Goal: Task Accomplishment & Management: Manage account settings

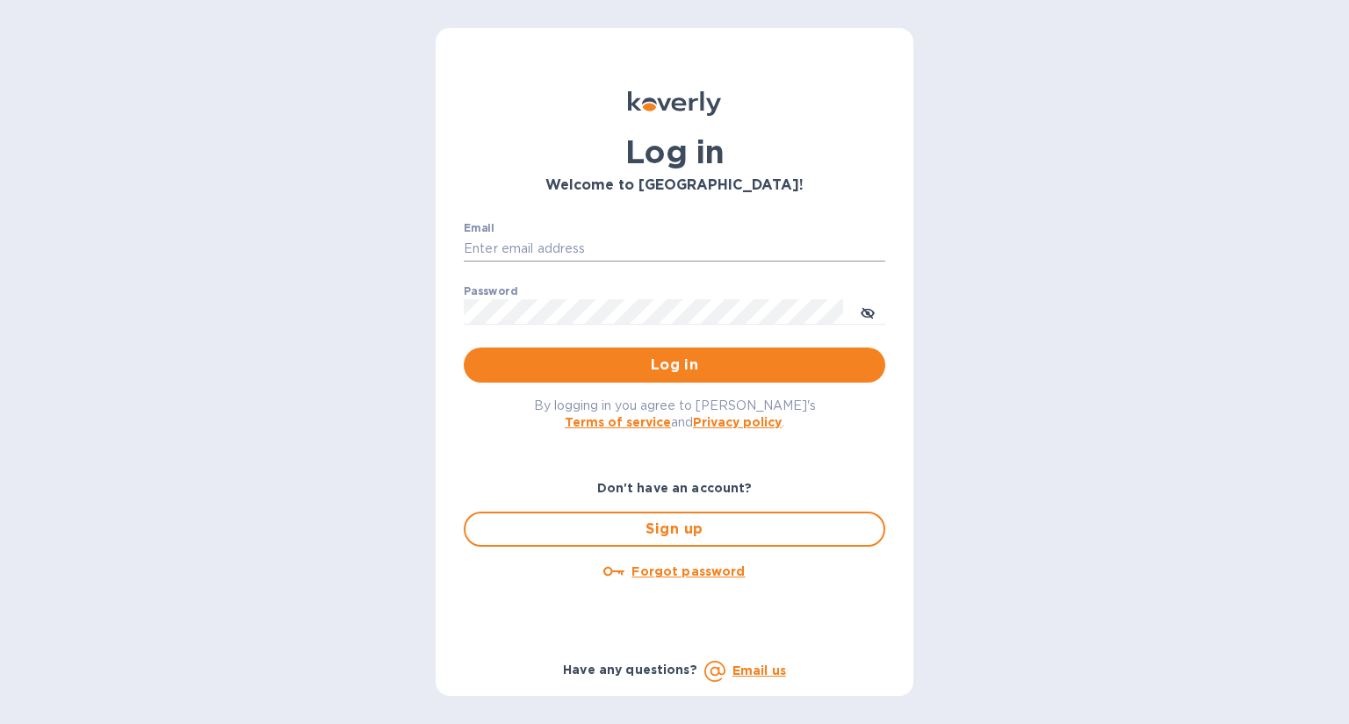
type input "[EMAIL_ADDRESS][DOMAIN_NAME]"
click at [645, 250] on input "[EMAIL_ADDRESS][DOMAIN_NAME]" at bounding box center [675, 249] width 422 height 26
click at [1062, 372] on div "Log in Welcome to Koverly! Email kmitchell@hsmarineprops.com ​ Password ​ Log i…" at bounding box center [674, 362] width 1349 height 724
click at [666, 254] on input "[EMAIL_ADDRESS][DOMAIN_NAME]" at bounding box center [675, 249] width 422 height 26
click at [277, 347] on div "Log in Welcome to Koverly! Email kmitchell@hsmarineprops.com ​ Password ​ Log i…" at bounding box center [674, 362] width 1349 height 724
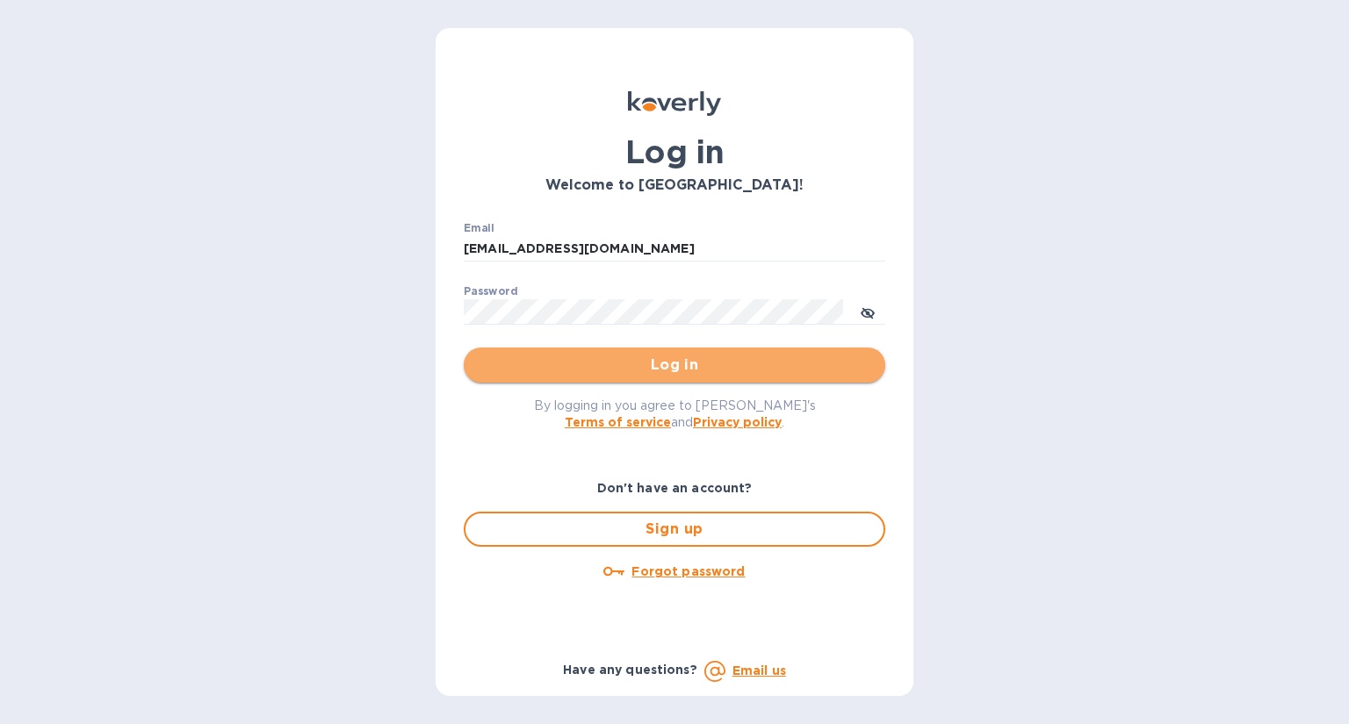
click at [690, 359] on span "Log in" at bounding box center [674, 365] width 393 height 21
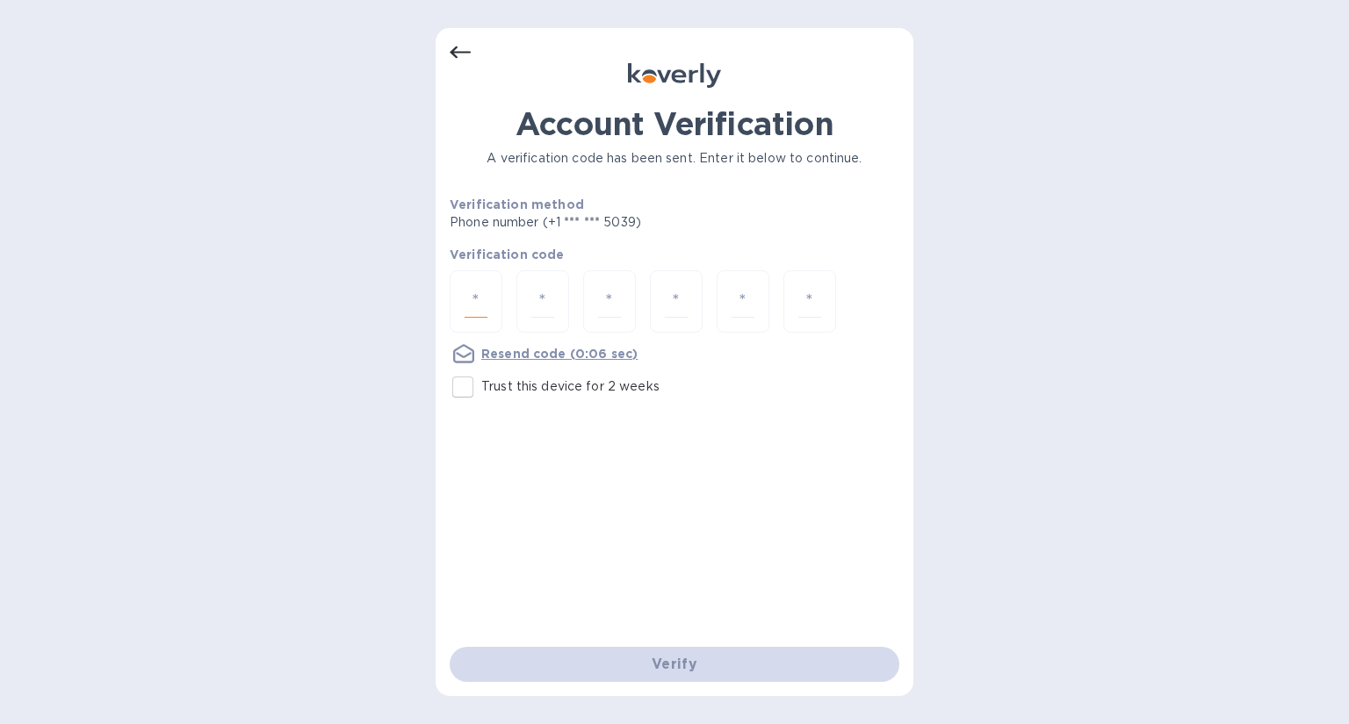
click at [477, 304] on input "number" at bounding box center [476, 301] width 23 height 32
type input "7"
type input "9"
type input "5"
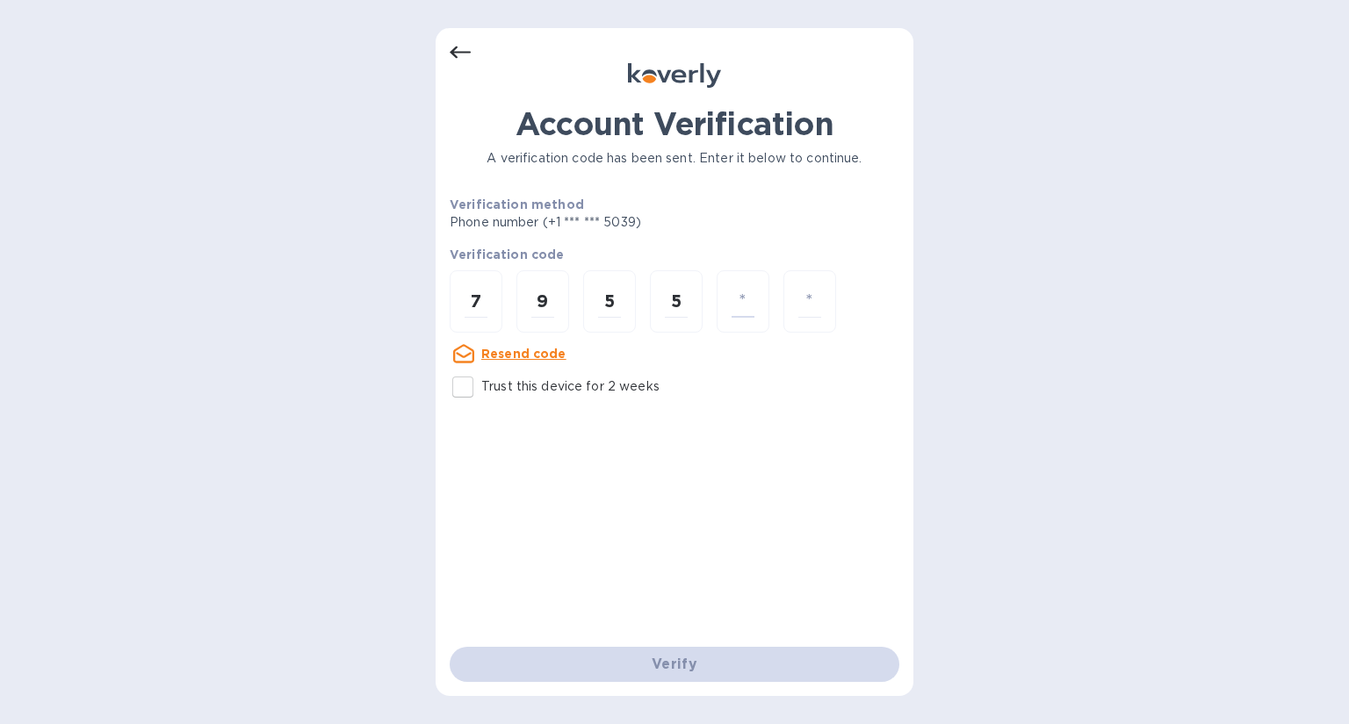
type input "8"
type input "0"
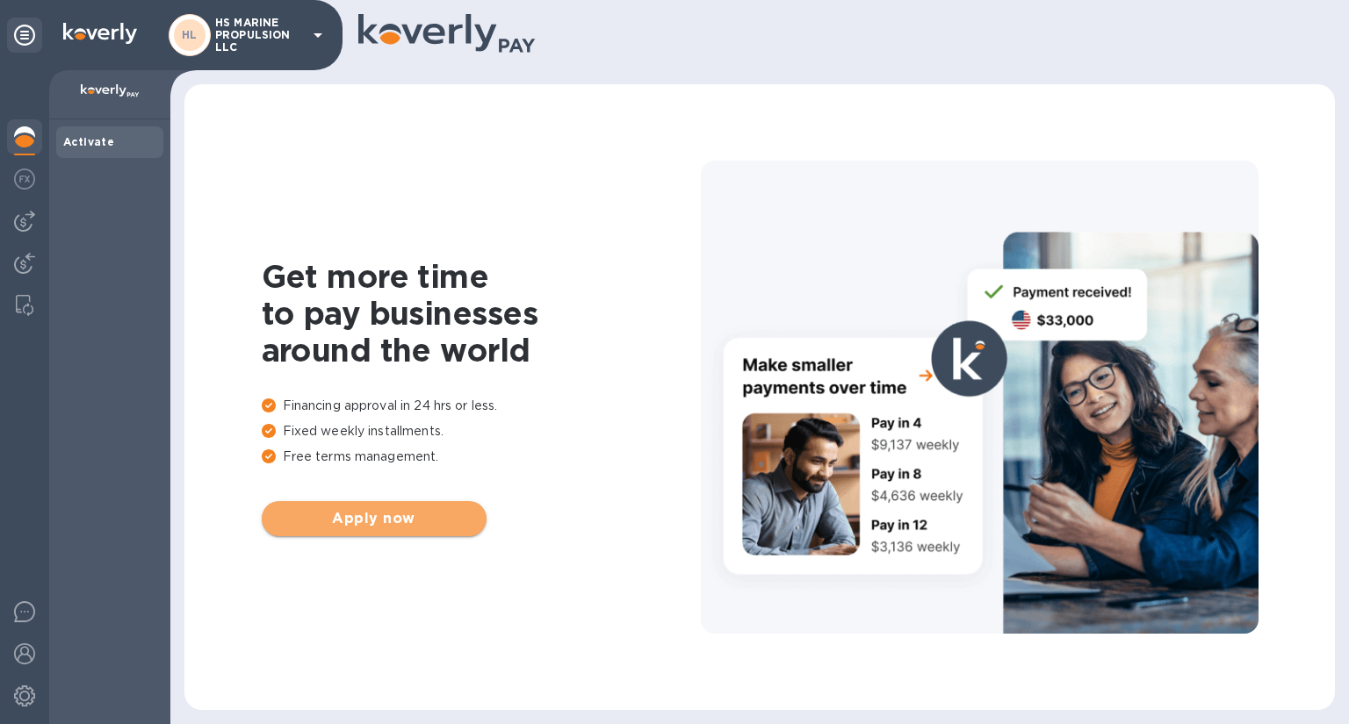
click at [409, 526] on span "Apply now" at bounding box center [374, 518] width 197 height 21
click at [27, 188] on img at bounding box center [24, 179] width 21 height 21
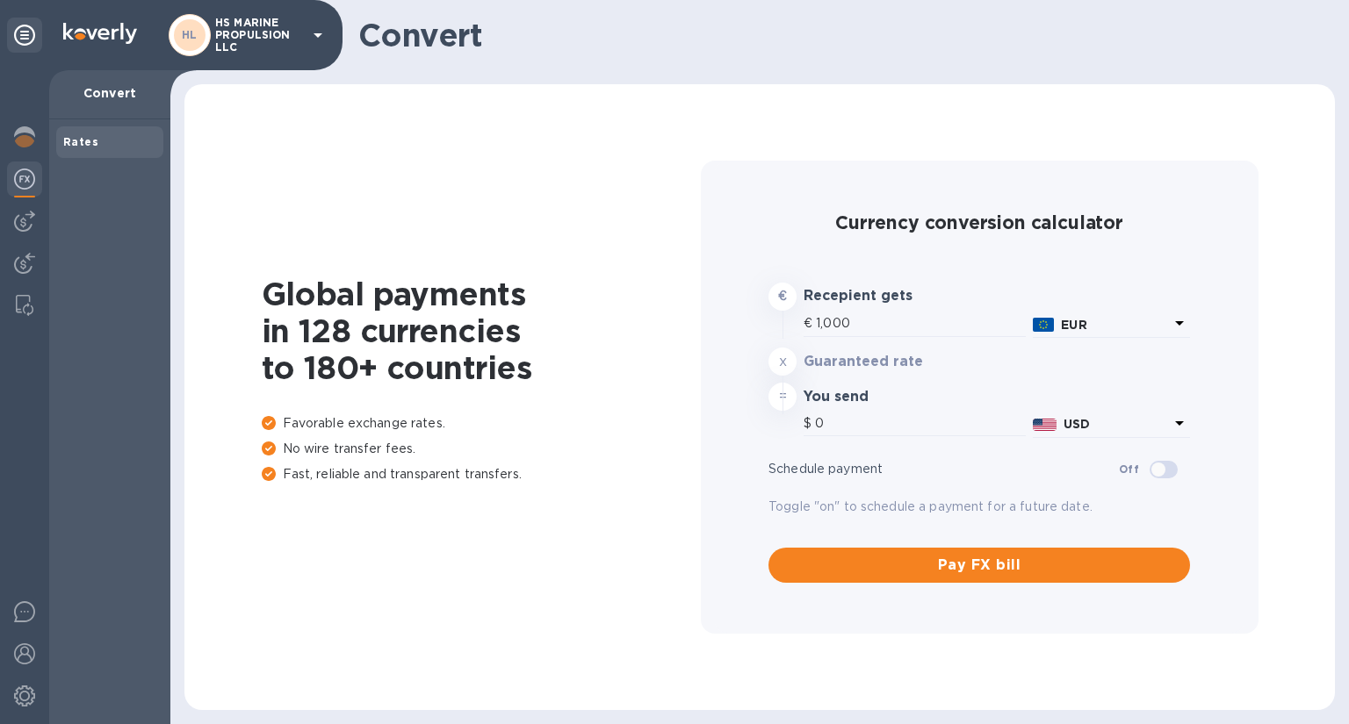
type input "1,182.9"
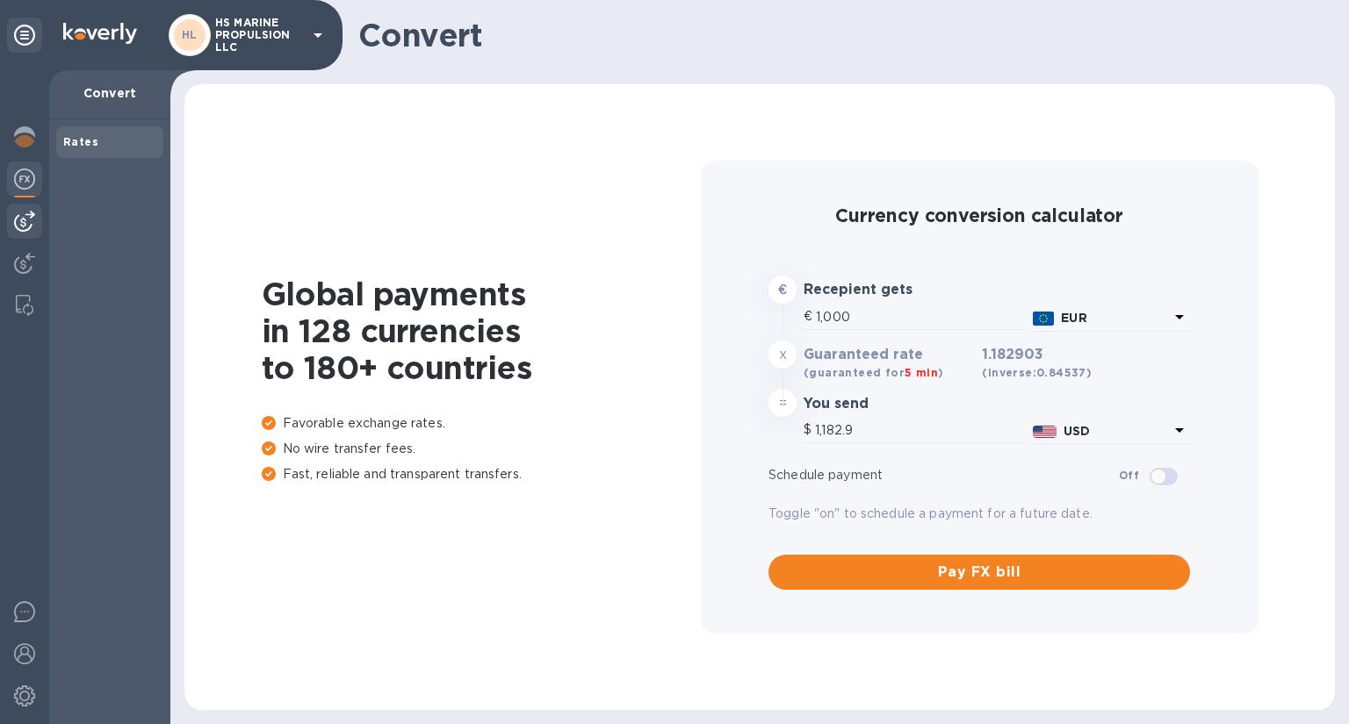
click at [22, 224] on img at bounding box center [24, 221] width 21 height 21
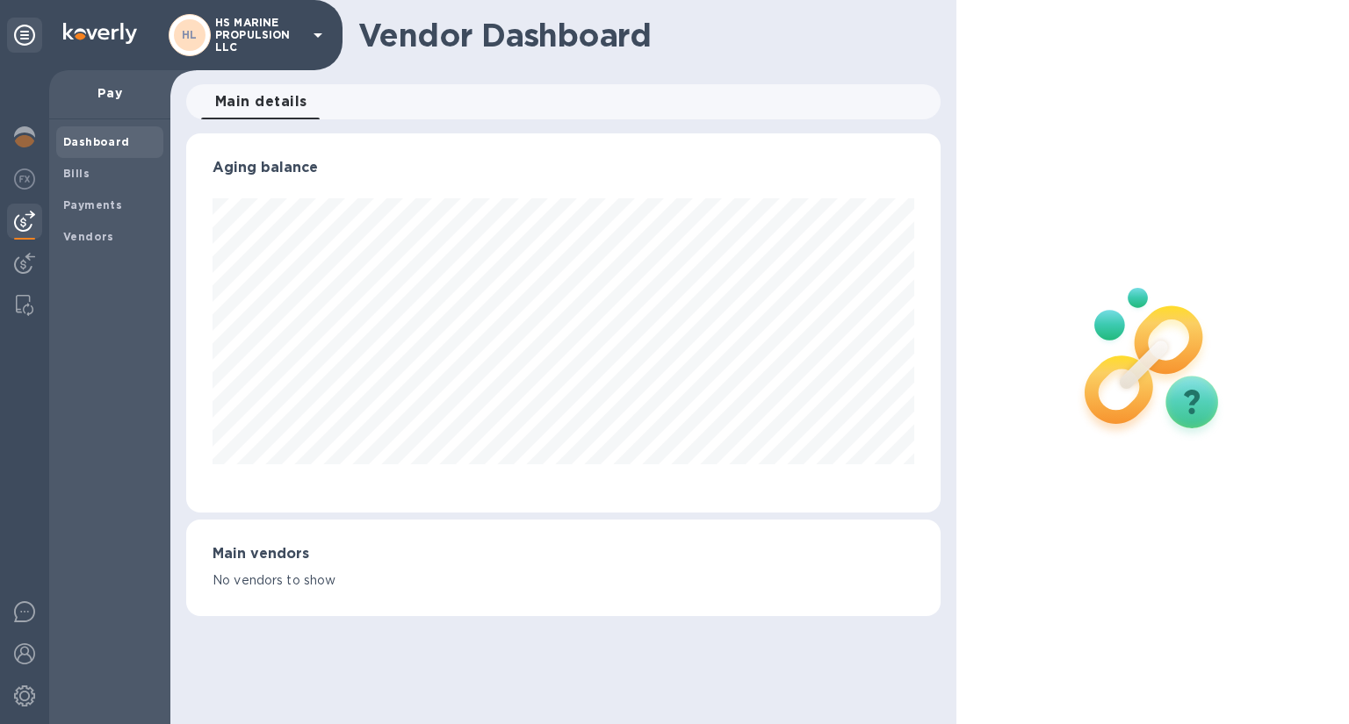
scroll to position [379, 753]
click at [28, 175] on img at bounding box center [24, 179] width 21 height 21
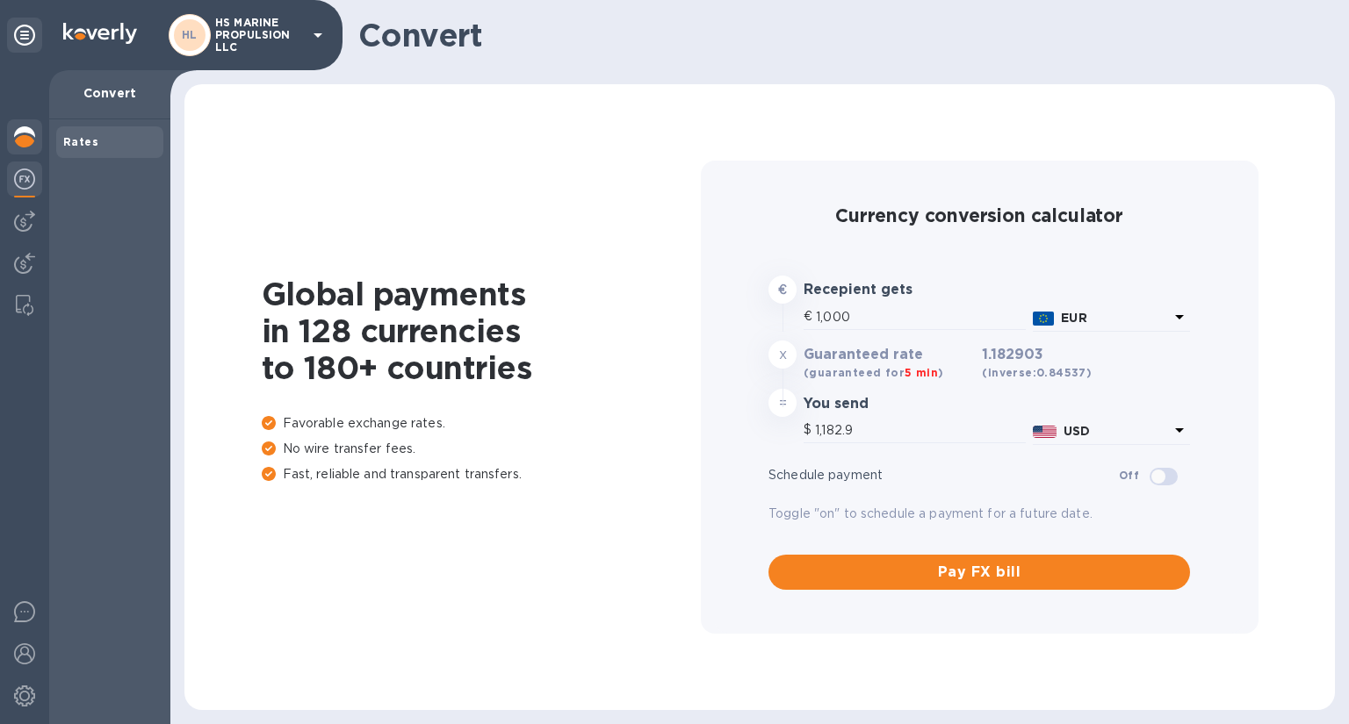
click at [22, 138] on img at bounding box center [24, 136] width 21 height 21
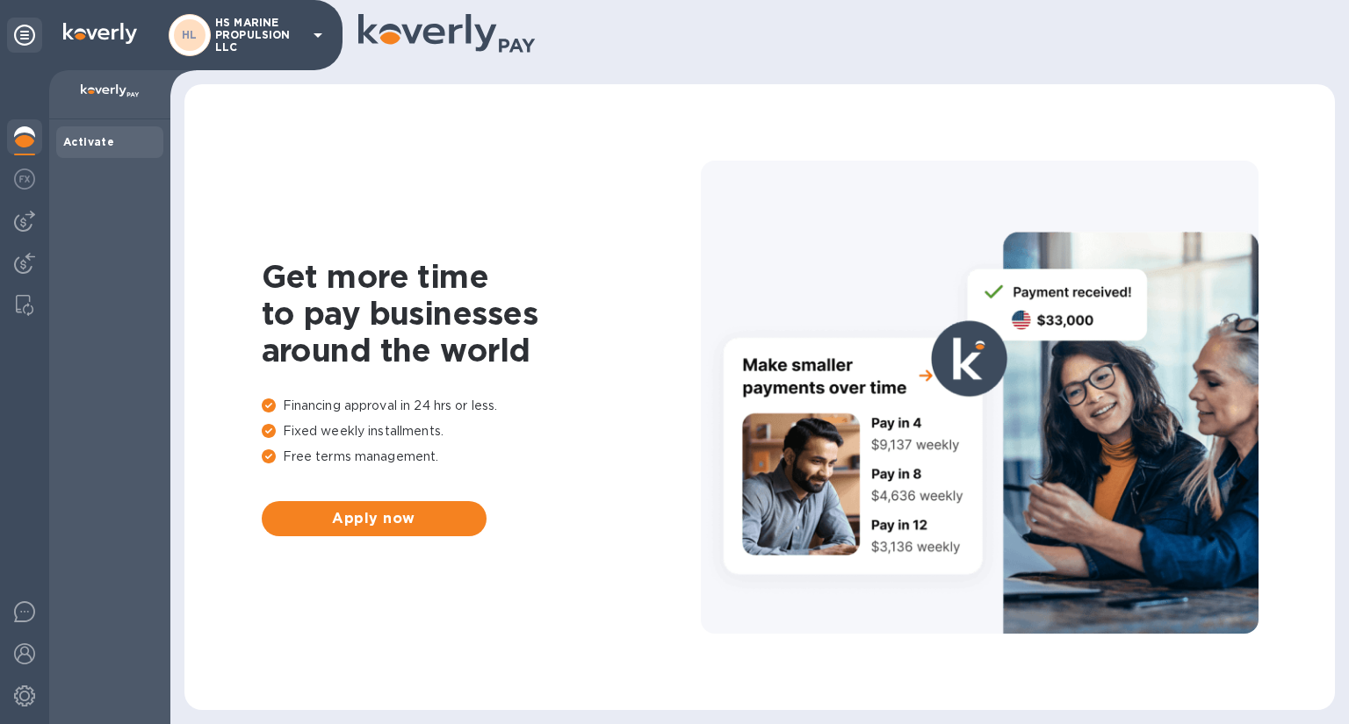
click at [316, 29] on icon at bounding box center [317, 35] width 21 height 21
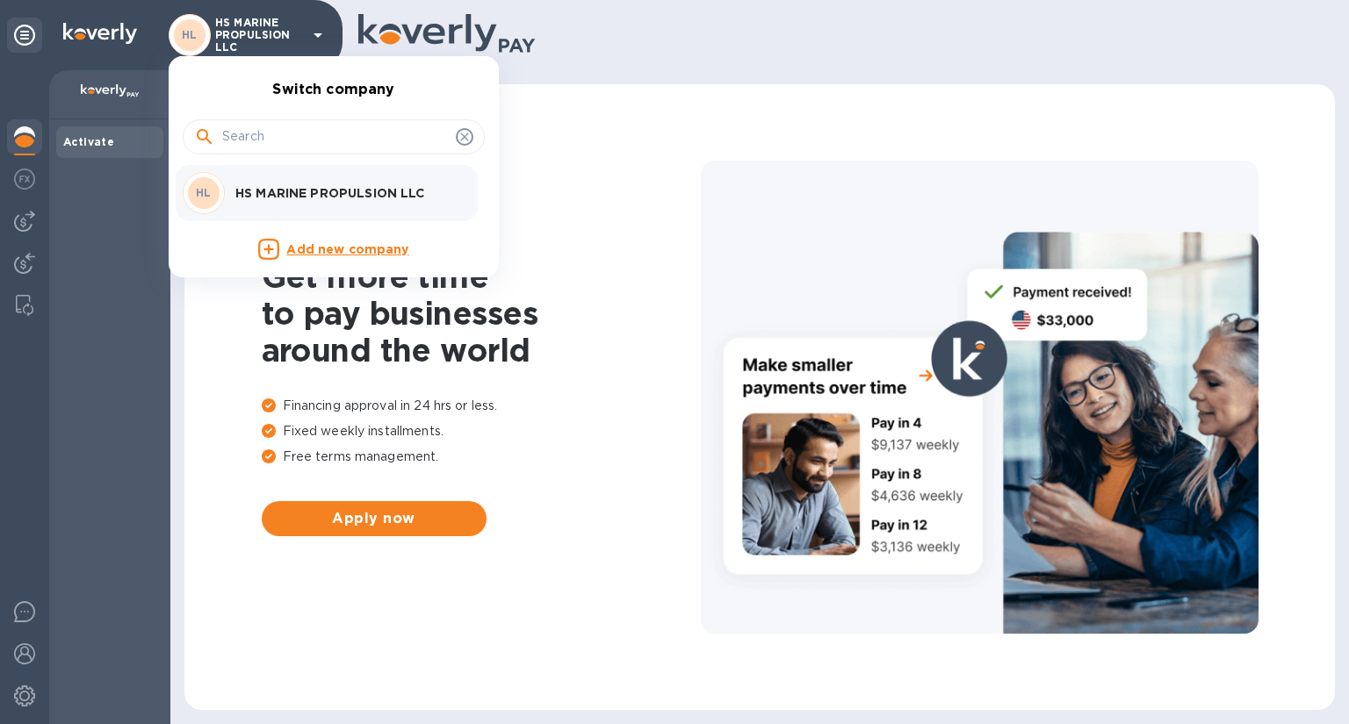
click at [321, 191] on p "HS MARINE PROPULSION LLC" at bounding box center [345, 193] width 221 height 18
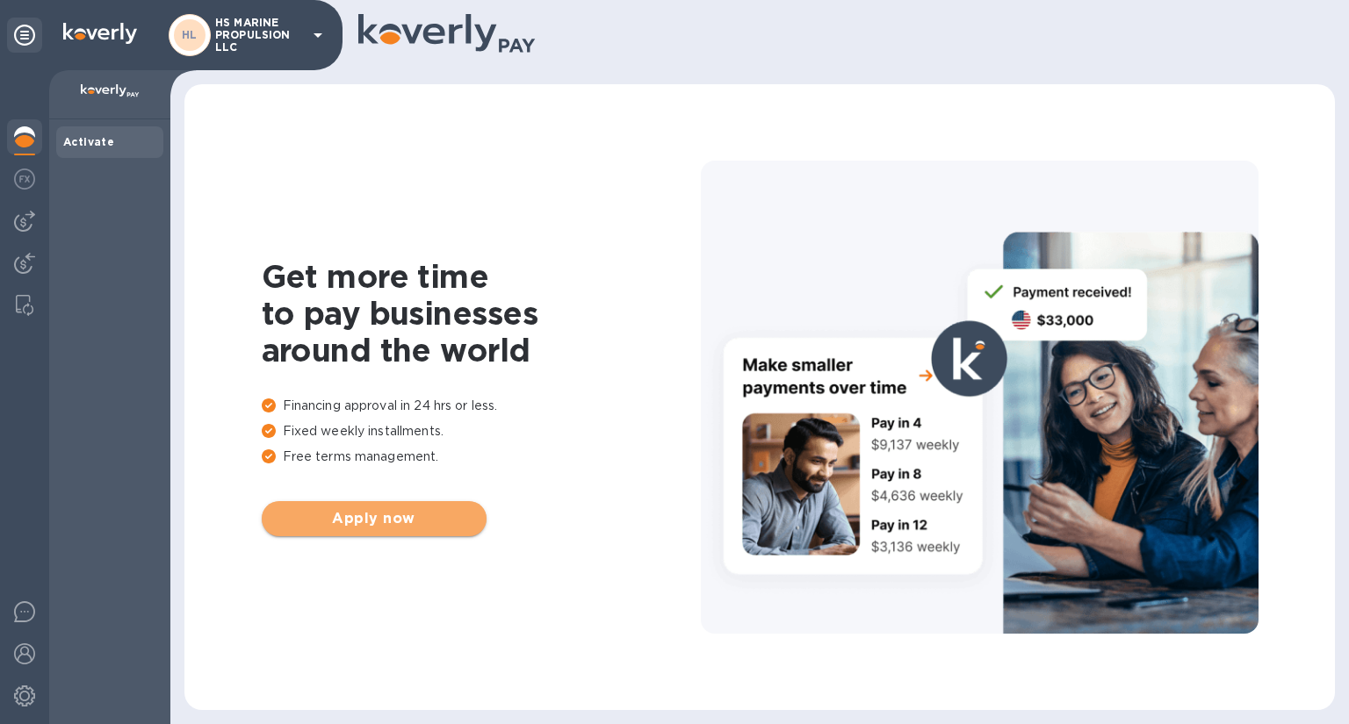
click at [402, 530] on button "Apply now" at bounding box center [374, 518] width 225 height 35
click at [23, 691] on img at bounding box center [24, 696] width 21 height 21
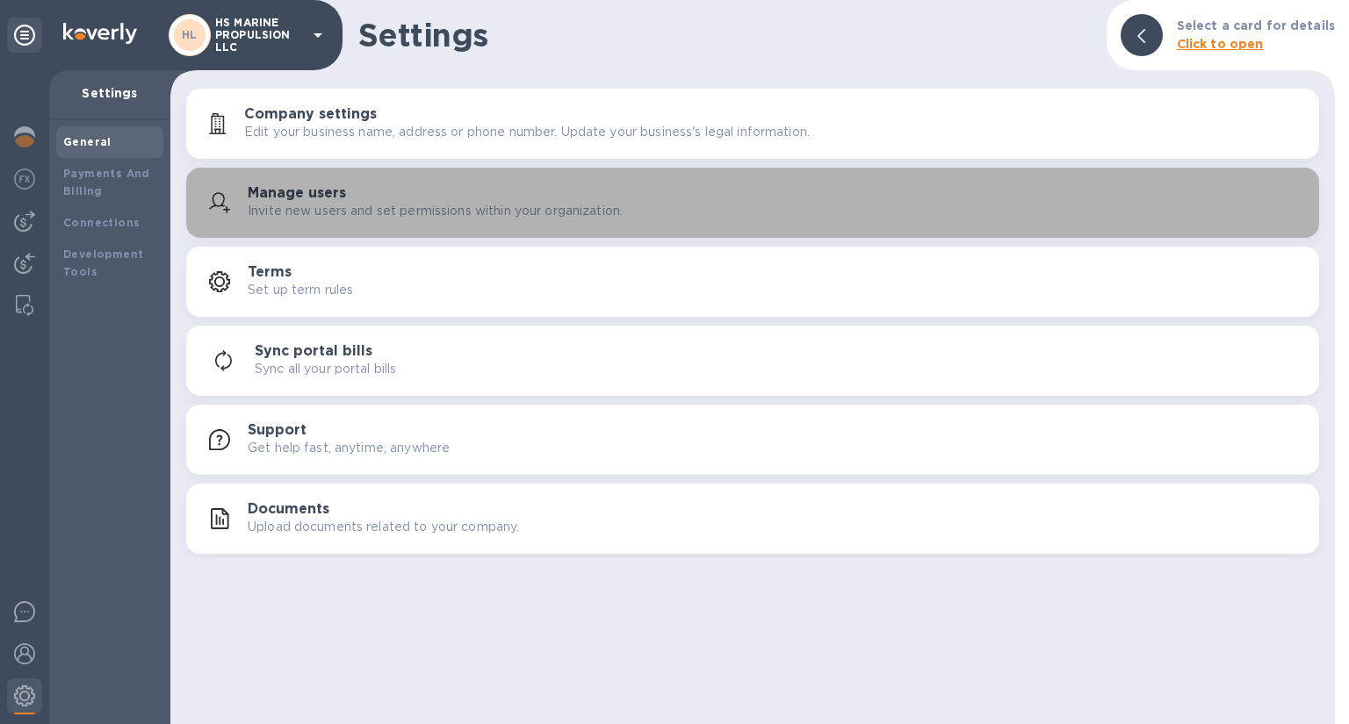
click at [325, 205] on p "Invite new users and set permissions within your organization." at bounding box center [435, 211] width 375 height 18
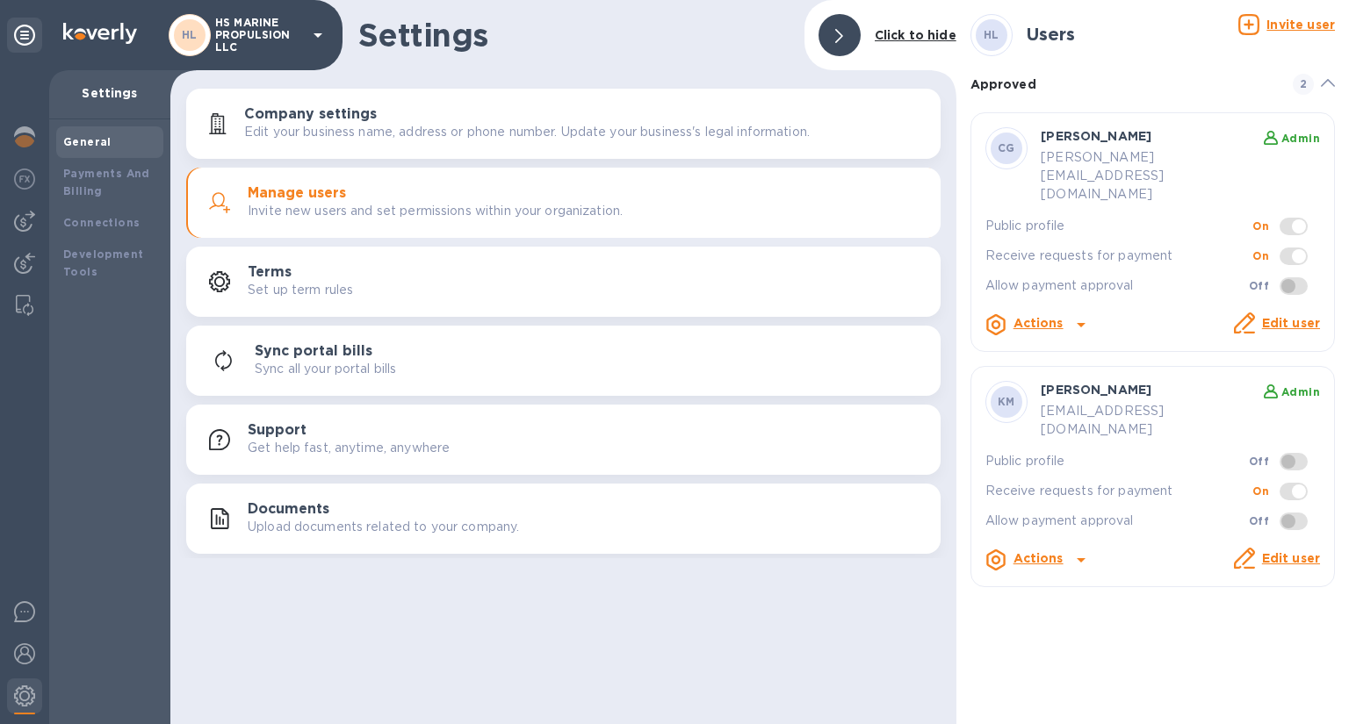
click at [337, 134] on p "Edit your business name, address or phone number. Update your business's legal …" at bounding box center [527, 132] width 566 height 18
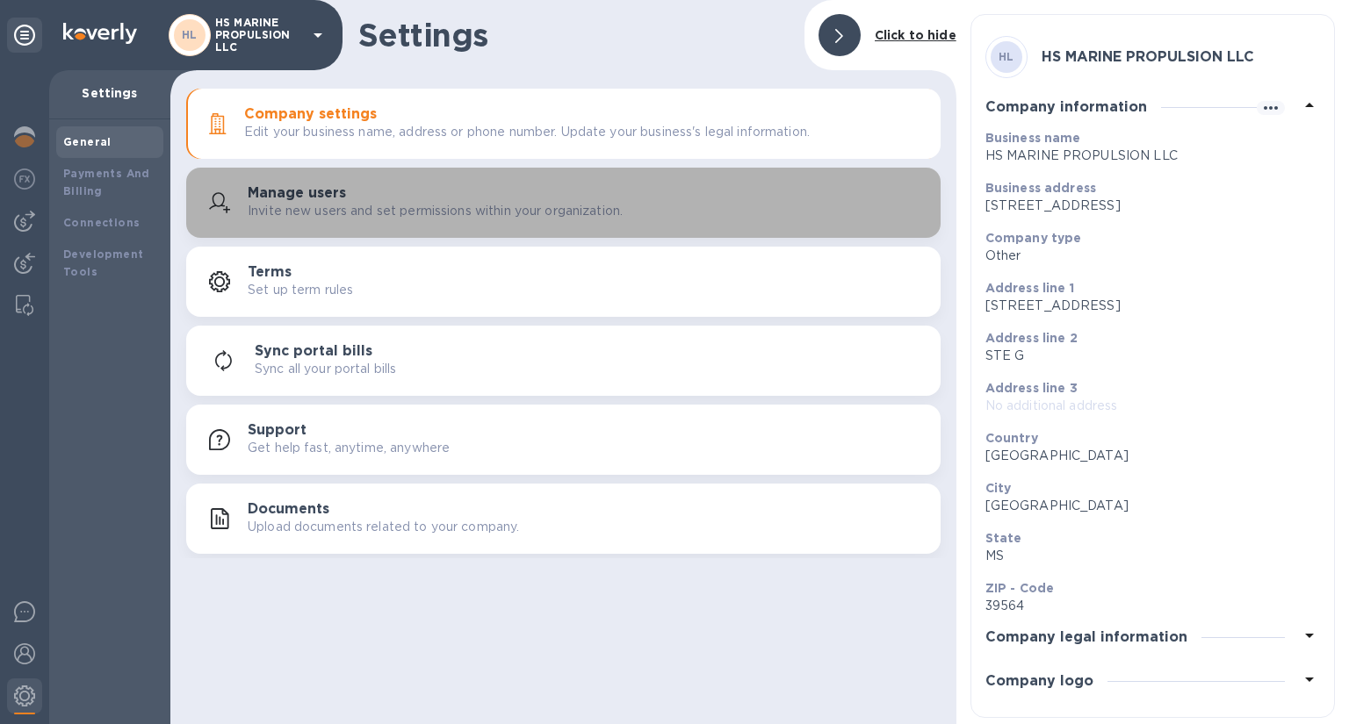
click at [426, 210] on p "Invite new users and set permissions within your organization." at bounding box center [435, 211] width 375 height 18
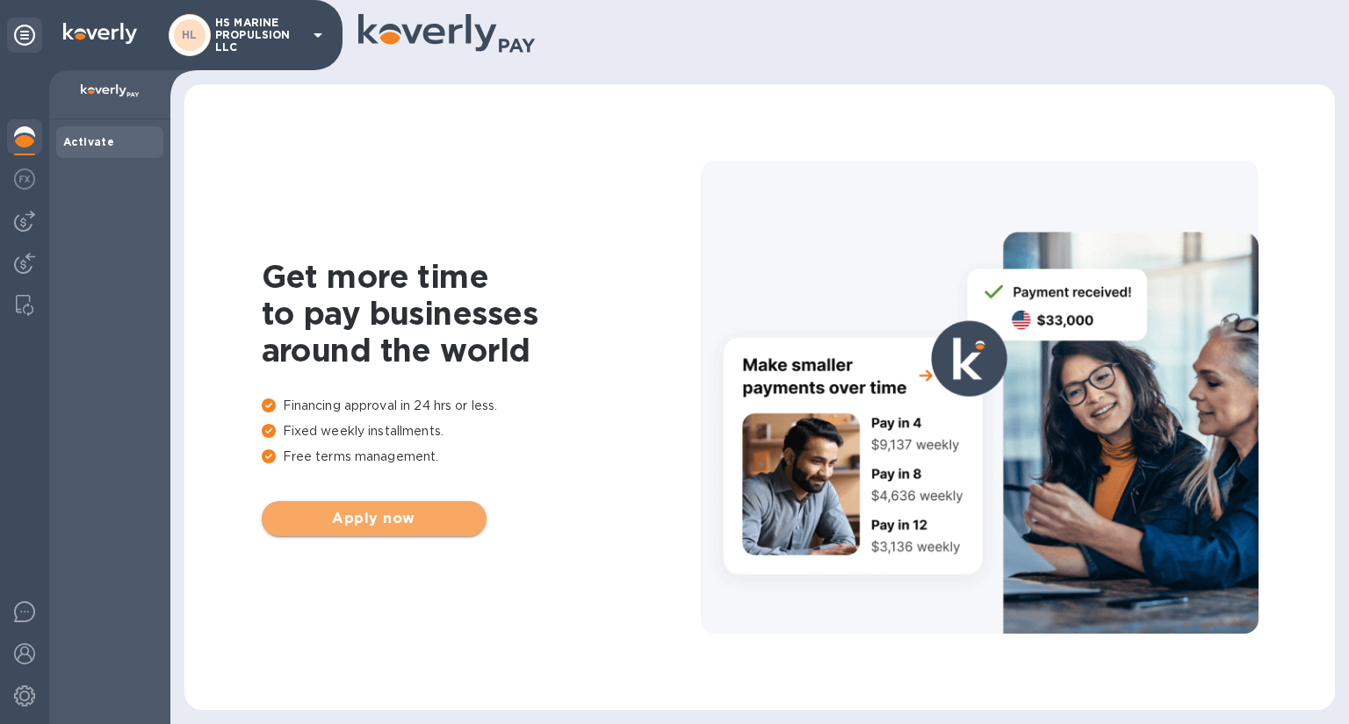
click at [368, 515] on span "Apply now" at bounding box center [374, 518] width 197 height 21
click at [314, 31] on icon at bounding box center [317, 35] width 21 height 21
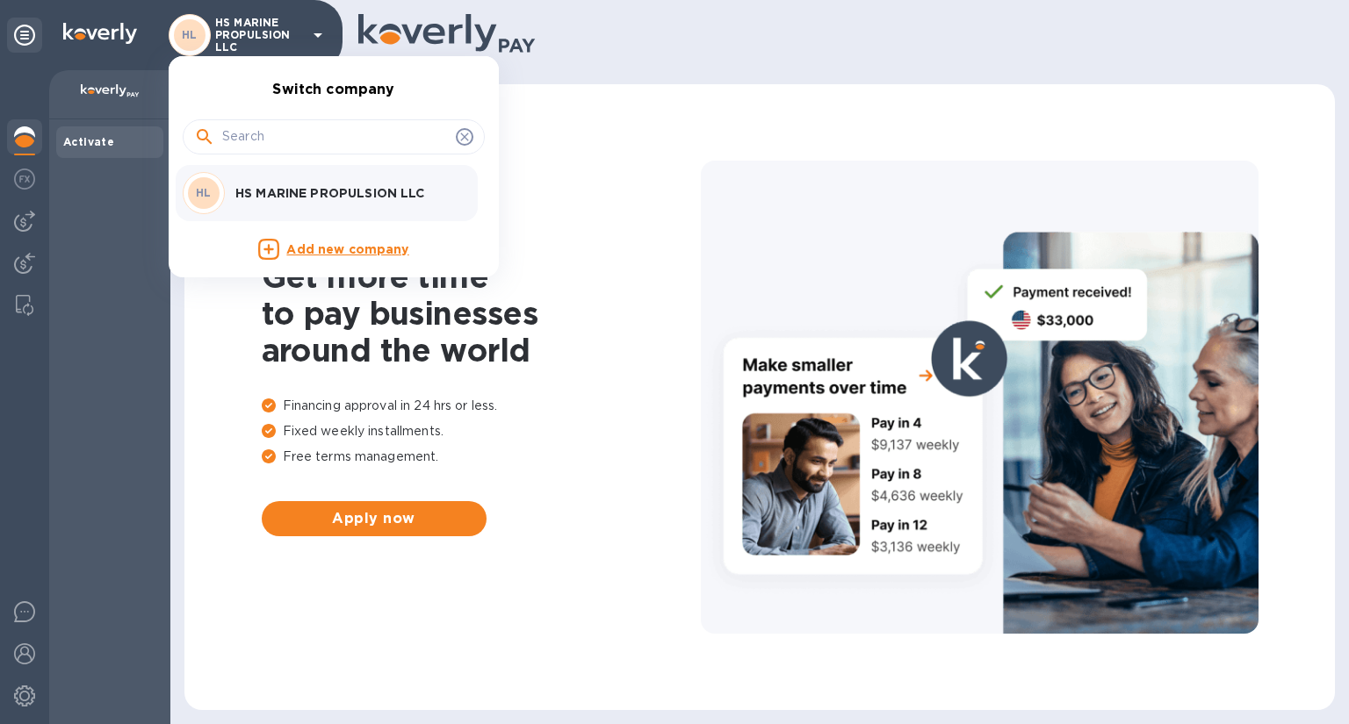
click at [543, 213] on div at bounding box center [674, 362] width 1349 height 724
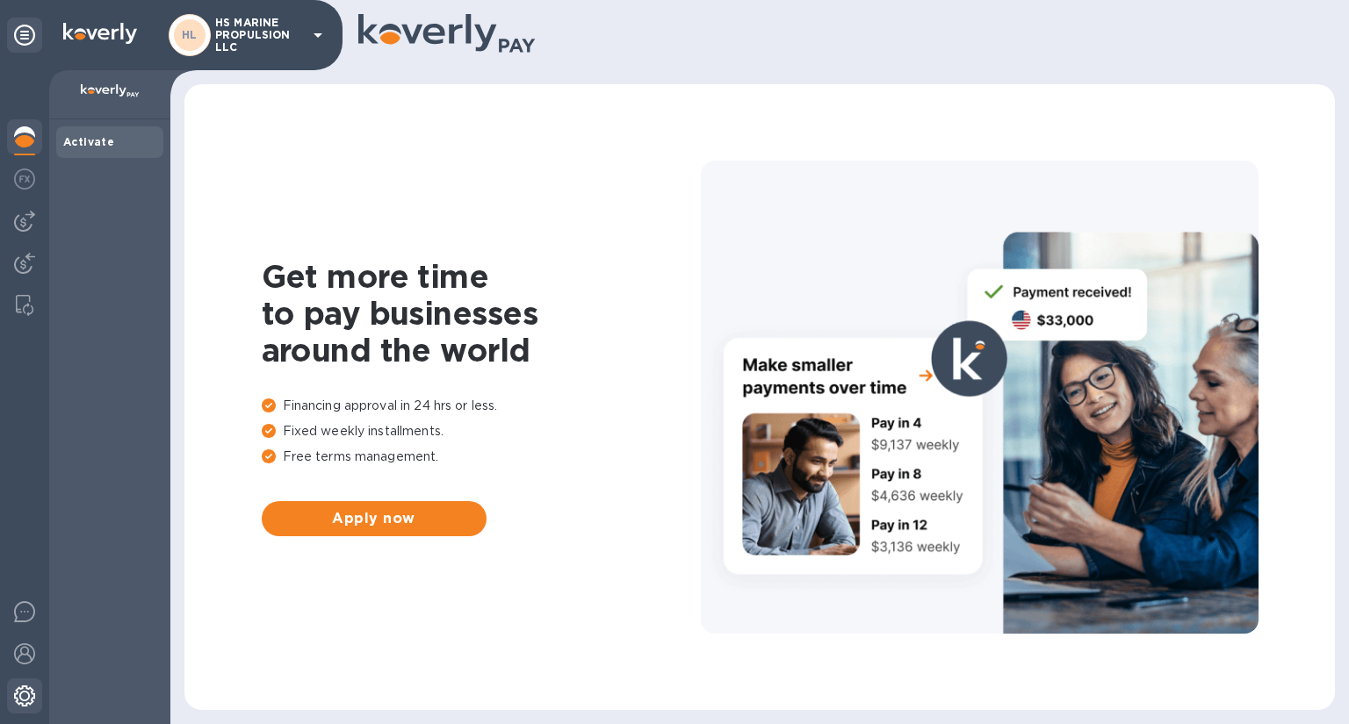
click at [22, 690] on img at bounding box center [24, 696] width 21 height 21
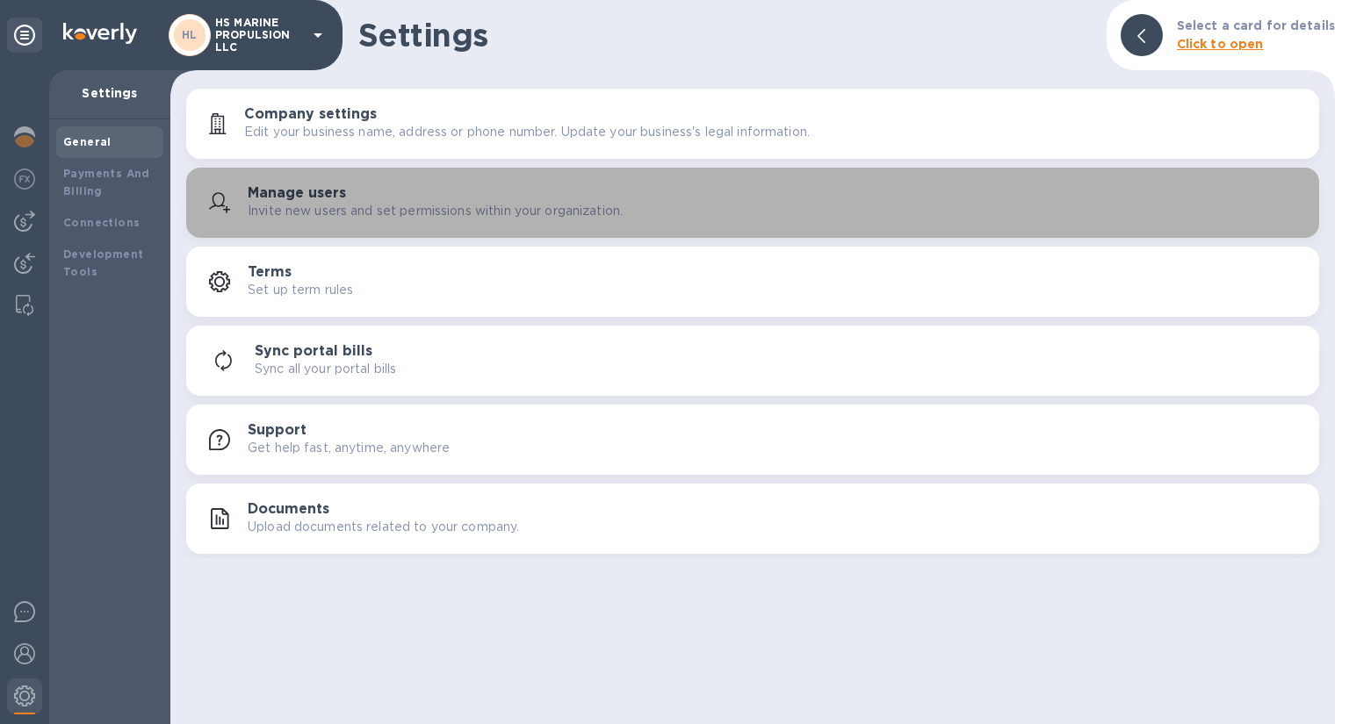
click at [334, 209] on p "Invite new users and set permissions within your organization." at bounding box center [435, 211] width 375 height 18
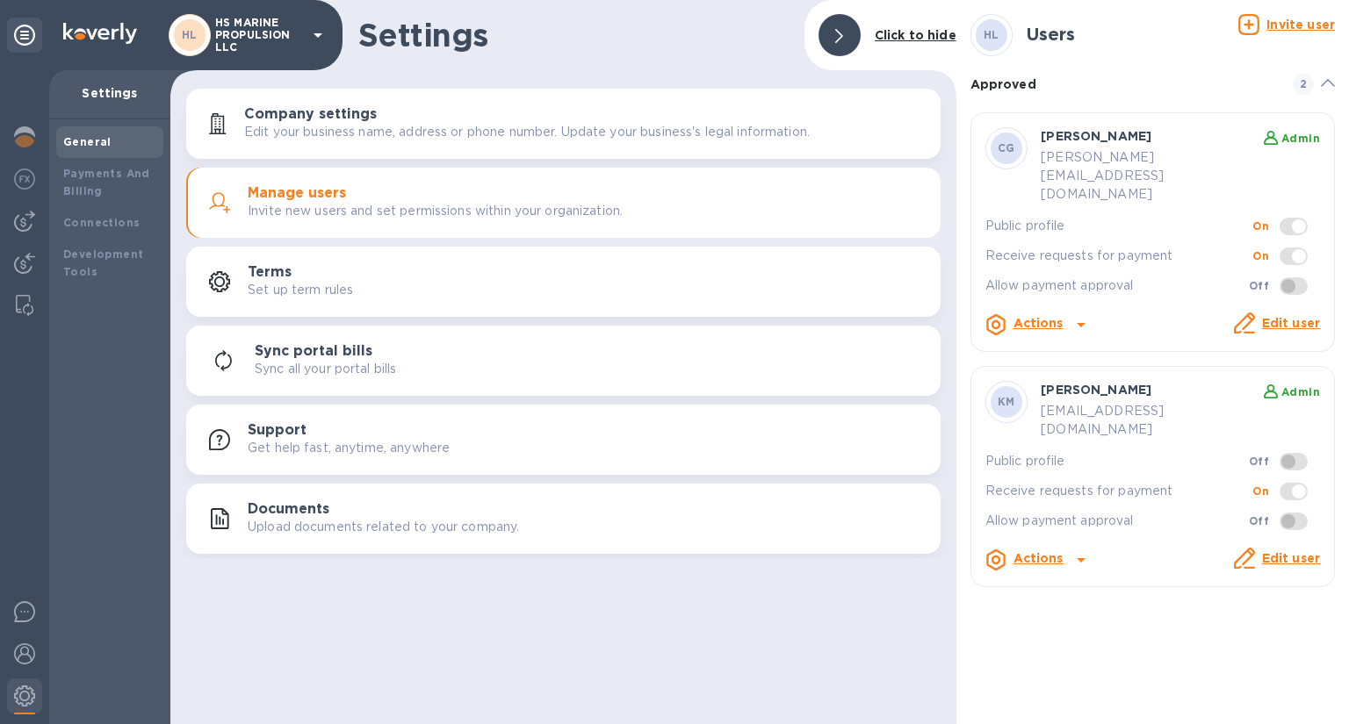
click at [1305, 386] on b "Admin" at bounding box center [1300, 392] width 39 height 13
click at [1018, 551] on b "Actions" at bounding box center [1038, 558] width 50 height 14
click at [957, 338] on div at bounding box center [674, 362] width 1349 height 724
click at [1042, 316] on b "Actions" at bounding box center [1038, 323] width 50 height 14
click at [957, 263] on div at bounding box center [674, 362] width 1349 height 724
